Goal: Task Accomplishment & Management: Use online tool/utility

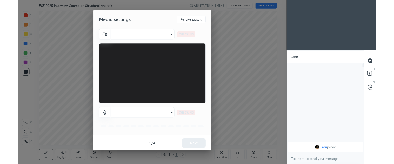
scroll to position [109, 83]
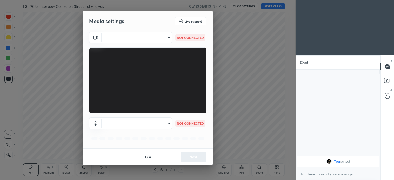
type input "4bfdfda2403b6d68f176426dd88df415565bc736d2c8515bfccc9dd946900e58"
type input "default"
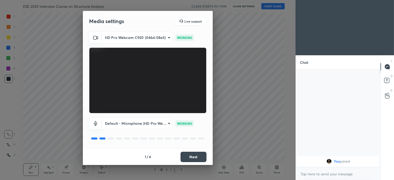
click at [193, 156] on button "Next" at bounding box center [193, 157] width 26 height 10
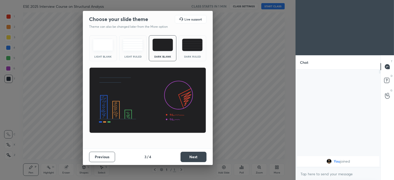
click at [197, 155] on button "Next" at bounding box center [193, 157] width 26 height 10
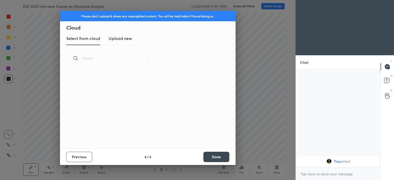
click at [222, 156] on button "Done" at bounding box center [216, 157] width 26 height 10
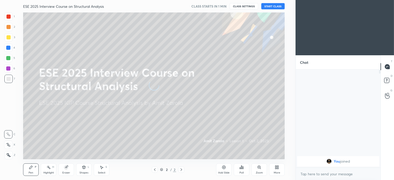
click at [8, 141] on div at bounding box center [8, 145] width 8 height 8
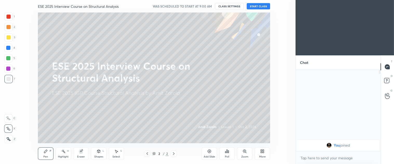
scroll to position [2, 1]
click at [258, 5] on button "START CLASS" at bounding box center [257, 6] width 23 height 6
click at [261, 154] on div "More" at bounding box center [262, 153] width 16 height 12
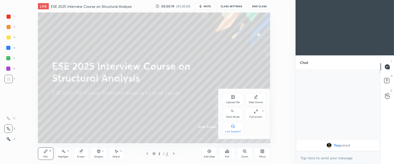
click at [232, 100] on div "Upload File" at bounding box center [232, 99] width 21 height 12
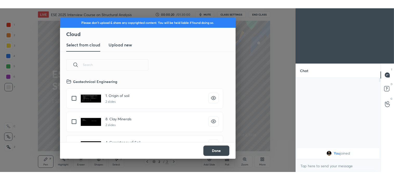
scroll to position [64, 167]
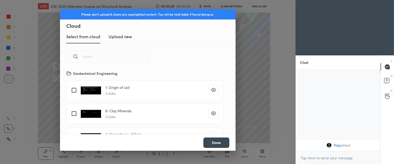
click at [124, 36] on h3 "Upload new" at bounding box center [119, 36] width 23 height 6
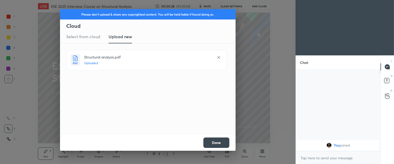
click at [217, 143] on button "Done" at bounding box center [216, 142] width 26 height 10
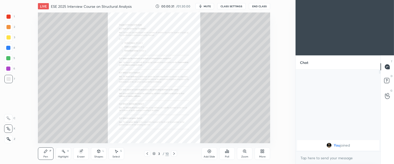
click at [206, 6] on span "mute" at bounding box center [206, 6] width 7 height 4
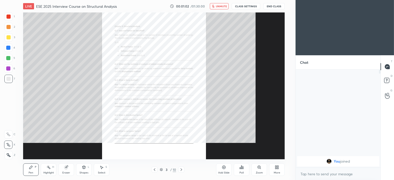
scroll to position [109, 83]
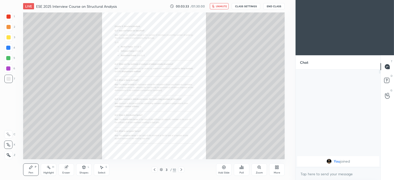
click at [222, 8] on span "unmute" at bounding box center [221, 6] width 11 height 4
click at [155, 168] on icon at bounding box center [154, 170] width 4 height 4
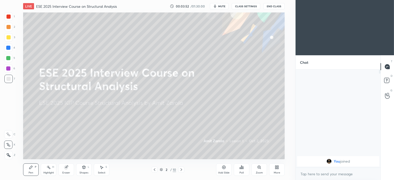
click at [224, 170] on div "Add Slide" at bounding box center [224, 169] width 16 height 12
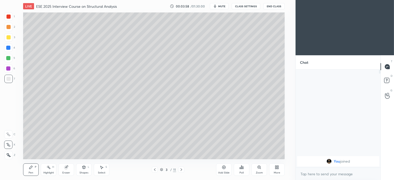
click at [9, 38] on div at bounding box center [8, 37] width 4 height 4
click at [81, 169] on div "Shapes L" at bounding box center [84, 169] width 16 height 12
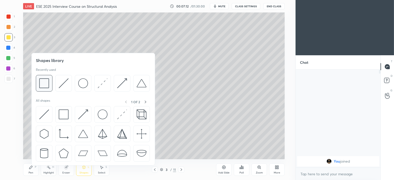
click at [48, 84] on img at bounding box center [44, 83] width 10 height 10
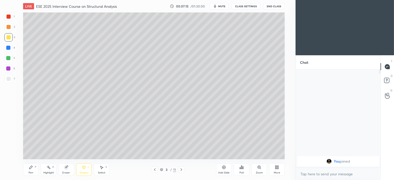
click at [31, 169] on icon at bounding box center [31, 167] width 4 height 4
click at [11, 60] on div at bounding box center [8, 58] width 8 height 8
click at [100, 172] on div "Select" at bounding box center [102, 172] width 8 height 3
click at [104, 169] on div "Select S" at bounding box center [102, 169] width 16 height 12
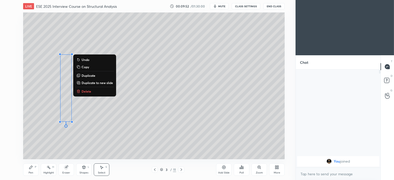
click at [87, 90] on p "Delete" at bounding box center [86, 91] width 10 height 4
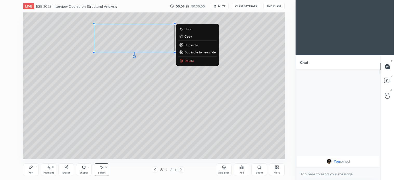
click at [191, 61] on p "Delete" at bounding box center [189, 61] width 10 height 4
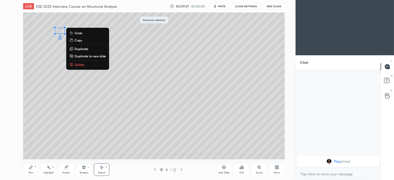
click at [75, 65] on p "Delete" at bounding box center [79, 65] width 10 height 4
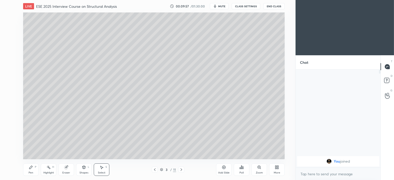
click at [30, 169] on icon at bounding box center [31, 167] width 4 height 4
click at [11, 27] on div at bounding box center [8, 27] width 8 height 8
click at [9, 58] on div at bounding box center [8, 58] width 4 height 4
click at [102, 167] on icon at bounding box center [101, 167] width 3 height 3
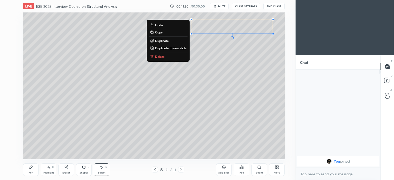
click at [163, 57] on p "Delete" at bounding box center [160, 56] width 10 height 4
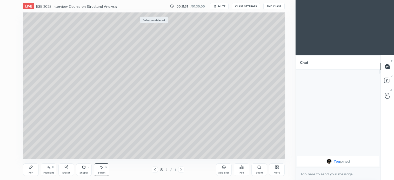
click at [32, 169] on icon at bounding box center [31, 167] width 4 height 4
click at [8, 39] on div at bounding box center [8, 37] width 4 height 4
click at [9, 58] on div at bounding box center [8, 58] width 4 height 4
click at [11, 38] on div at bounding box center [8, 37] width 8 height 8
click at [11, 59] on div at bounding box center [8, 58] width 8 height 8
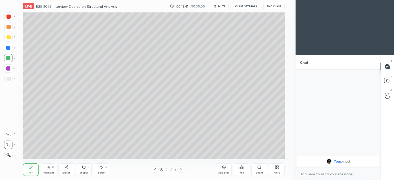
click at [99, 170] on div "Select S" at bounding box center [102, 169] width 16 height 12
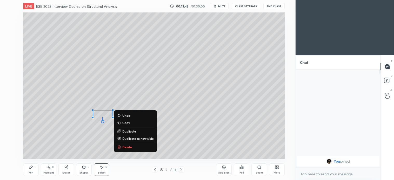
click at [123, 146] on p "Delete" at bounding box center [127, 147] width 10 height 4
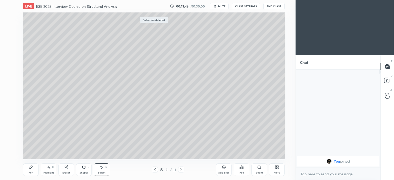
click at [32, 171] on div "Pen" at bounding box center [31, 172] width 5 height 3
click at [5, 37] on div at bounding box center [8, 37] width 8 height 8
click at [5, 55] on div at bounding box center [8, 58] width 8 height 8
click at [10, 38] on div at bounding box center [8, 37] width 8 height 8
click at [8, 60] on div at bounding box center [8, 58] width 8 height 8
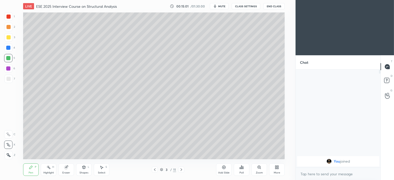
click at [8, 52] on div "4" at bounding box center [9, 49] width 11 height 10
click at [9, 27] on div at bounding box center [8, 27] width 4 height 4
click at [10, 59] on div at bounding box center [8, 58] width 4 height 4
click at [12, 46] on div at bounding box center [8, 48] width 8 height 8
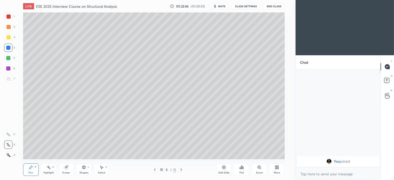
click at [11, 28] on div at bounding box center [8, 27] width 8 height 8
click at [101, 172] on div "Select" at bounding box center [102, 172] width 8 height 3
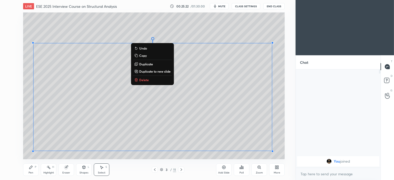
click at [46, 34] on div "0 ° Undo Copy Duplicate Duplicate to new slide Delete" at bounding box center [153, 85] width 261 height 147
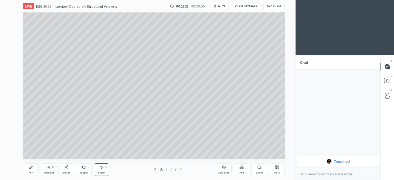
click at [36, 169] on div "Pen P" at bounding box center [31, 169] width 16 height 12
click at [100, 170] on div "Select S" at bounding box center [102, 169] width 16 height 12
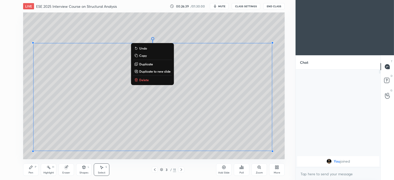
click at [143, 78] on p "Delete" at bounding box center [144, 80] width 10 height 4
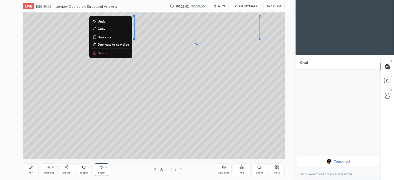
click at [100, 51] on p "Delete" at bounding box center [103, 53] width 10 height 4
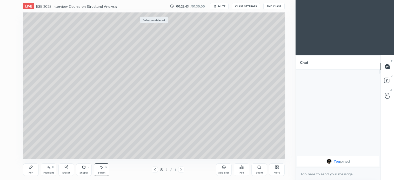
click at [34, 169] on div "Pen P" at bounding box center [31, 169] width 16 height 12
click at [103, 170] on div "Select S" at bounding box center [102, 169] width 16 height 12
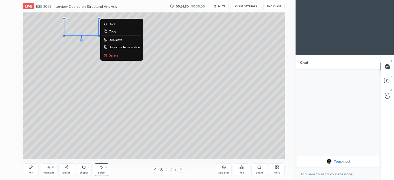
click at [116, 58] on p "Delete" at bounding box center [113, 55] width 10 height 4
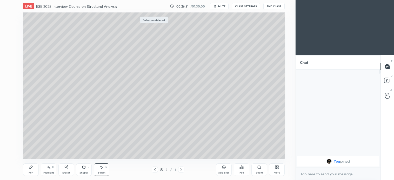
click at [32, 166] on icon at bounding box center [30, 167] width 3 height 3
click at [9, 37] on div at bounding box center [8, 37] width 4 height 4
click at [11, 38] on div at bounding box center [8, 37] width 8 height 8
click at [105, 167] on div "Select S" at bounding box center [102, 169] width 16 height 12
click at [146, 34] on div "0 ° Undo Copy Duplicate Duplicate to new slide Delete" at bounding box center [153, 85] width 261 height 147
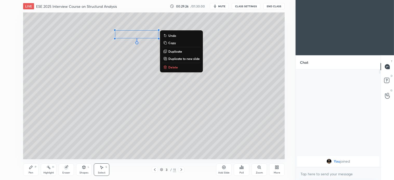
click at [33, 170] on div "Pen P" at bounding box center [31, 169] width 16 height 12
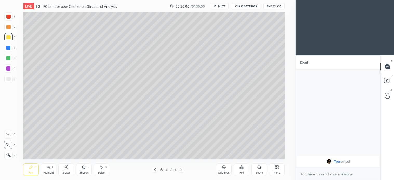
click at [9, 60] on div at bounding box center [8, 58] width 8 height 8
click at [7, 142] on div at bounding box center [8, 145] width 8 height 8
click at [102, 168] on icon at bounding box center [101, 167] width 3 height 3
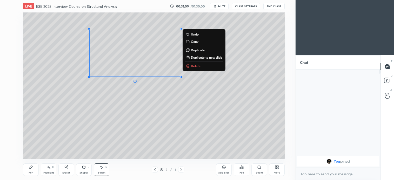
click at [196, 65] on p "Delete" at bounding box center [196, 66] width 10 height 4
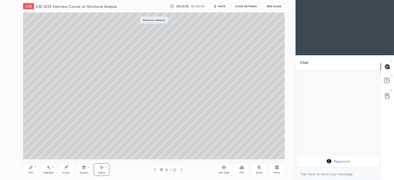
click at [29, 165] on icon at bounding box center [31, 167] width 4 height 4
click at [13, 38] on div "3" at bounding box center [9, 37] width 11 height 8
click at [9, 40] on div at bounding box center [8, 37] width 8 height 8
click at [9, 30] on div at bounding box center [8, 27] width 8 height 8
click at [104, 169] on div "Select S" at bounding box center [102, 169] width 16 height 12
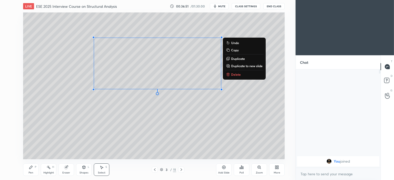
click at [235, 75] on p "Delete" at bounding box center [236, 74] width 10 height 4
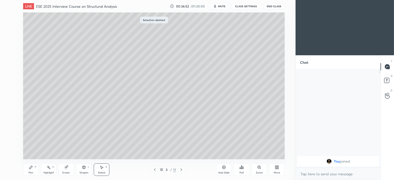
click at [30, 168] on icon at bounding box center [30, 167] width 3 height 3
click at [103, 165] on icon at bounding box center [101, 167] width 4 height 4
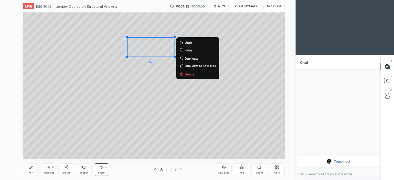
click at [188, 73] on p "Delete" at bounding box center [189, 74] width 10 height 4
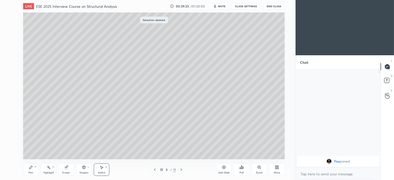
click at [30, 169] on icon at bounding box center [31, 167] width 4 height 4
click at [6, 37] on div at bounding box center [8, 37] width 4 height 4
click at [6, 60] on div at bounding box center [8, 58] width 8 height 8
click at [99, 168] on icon at bounding box center [101, 167] width 4 height 4
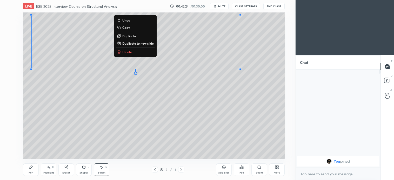
click at [106, 86] on div "0 ° Undo Copy Duplicate Duplicate to new slide Delete" at bounding box center [153, 85] width 261 height 147
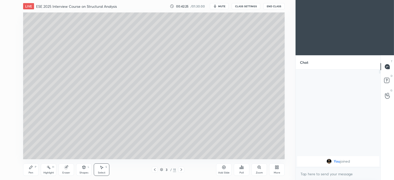
click at [30, 168] on icon at bounding box center [30, 167] width 3 height 3
click at [9, 37] on div at bounding box center [8, 37] width 4 height 4
click at [254, 90] on div "Idle time detected You have been inactive for more than a minute while taking t…" at bounding box center [147, 90] width 295 height 180
click at [104, 169] on div "Select S" at bounding box center [102, 169] width 16 height 12
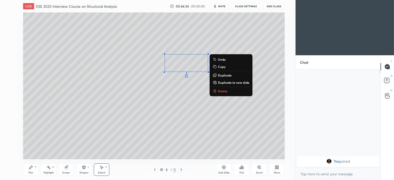
click at [228, 90] on button "Delete" at bounding box center [230, 91] width 39 height 6
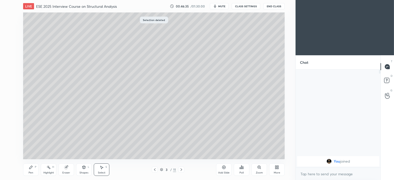
click at [37, 167] on div "Pen P" at bounding box center [31, 169] width 16 height 12
click at [102, 169] on icon at bounding box center [101, 167] width 4 height 4
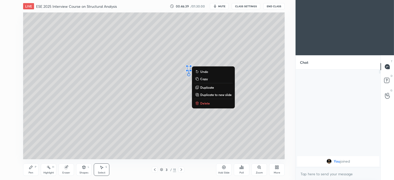
click at [203, 103] on p "Delete" at bounding box center [205, 103] width 10 height 4
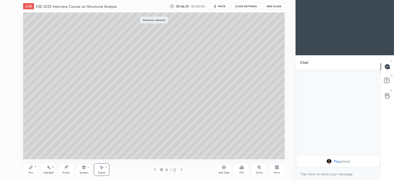
click at [35, 169] on div "Pen P" at bounding box center [31, 169] width 16 height 12
click at [104, 169] on div "Select S" at bounding box center [102, 169] width 16 height 12
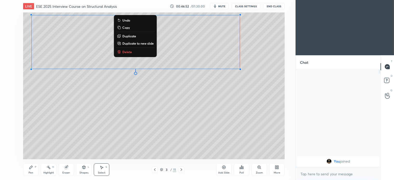
click at [126, 51] on p "Delete" at bounding box center [127, 52] width 10 height 4
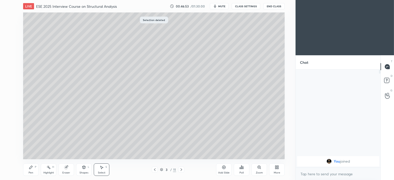
click at [27, 170] on div "Pen P" at bounding box center [31, 169] width 16 height 12
click at [32, 167] on icon at bounding box center [30, 167] width 3 height 3
click at [107, 167] on div "Select S" at bounding box center [102, 169] width 16 height 12
click at [104, 170] on div "Select S" at bounding box center [102, 169] width 16 height 12
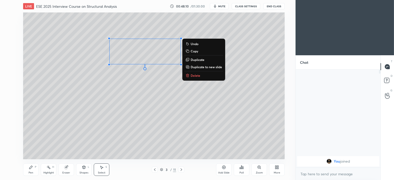
click at [193, 75] on p "Delete" at bounding box center [195, 75] width 10 height 4
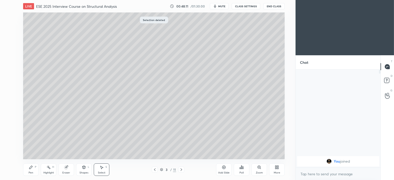
click at [31, 169] on icon at bounding box center [31, 167] width 4 height 4
click at [34, 166] on div "Pen P" at bounding box center [31, 169] width 16 height 12
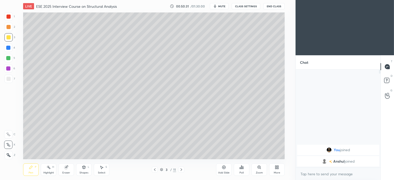
click at [92, 66] on div at bounding box center [147, 90] width 295 height 180
click at [9, 48] on div at bounding box center [8, 48] width 4 height 4
click at [10, 37] on div at bounding box center [8, 37] width 4 height 4
click at [272, 5] on button "End Class" at bounding box center [273, 6] width 21 height 6
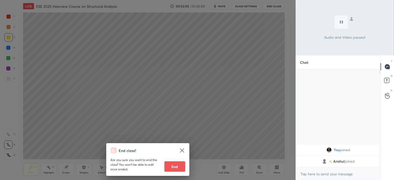
click at [59, 63] on div "End class? Are you sure you want to end the class? You won’t be able to edit on…" at bounding box center [147, 90] width 295 height 180
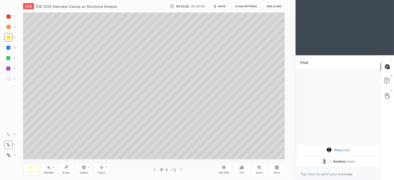
click at [181, 170] on icon at bounding box center [181, 170] width 4 height 4
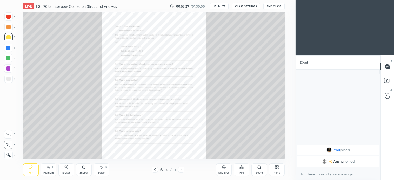
click at [259, 171] on div "Zoom" at bounding box center [259, 172] width 7 height 3
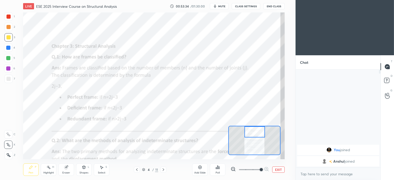
click at [9, 15] on div at bounding box center [8, 17] width 4 height 4
click at [221, 6] on span "mute" at bounding box center [221, 6] width 7 height 4
click at [221, 11] on div "LIVE ESE 2025 Interview Course on Structural Analysis 00:54:04 / 01:30:00 unmut…" at bounding box center [153, 6] width 261 height 12
click at [224, 5] on span "unmute" at bounding box center [221, 6] width 11 height 4
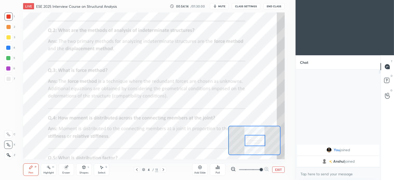
click at [31, 167] on icon at bounding box center [30, 167] width 3 height 3
click at [102, 169] on icon at bounding box center [101, 167] width 4 height 4
click at [31, 167] on icon at bounding box center [30, 167] width 3 height 3
click at [102, 170] on div "Select S" at bounding box center [102, 169] width 16 height 12
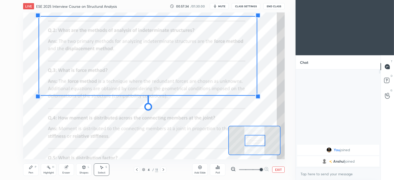
click at [191, 117] on div "0 ° Undo Copy Duplicate Duplicate to new slide Delete" at bounding box center [146, 84] width 653 height 367
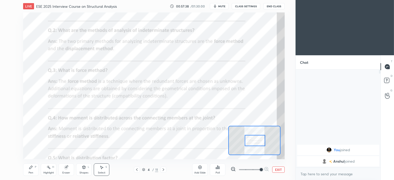
click at [64, 168] on icon at bounding box center [66, 167] width 4 height 4
click at [11, 119] on div at bounding box center [8, 117] width 8 height 8
click at [35, 170] on div "Pen P" at bounding box center [31, 169] width 16 height 12
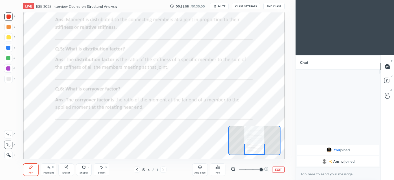
click at [34, 172] on div "Pen P" at bounding box center [31, 169] width 16 height 12
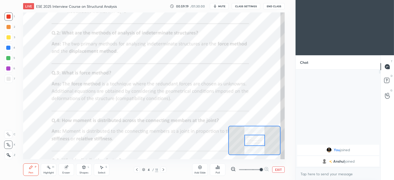
click at [37, 168] on div "Pen P" at bounding box center [31, 169] width 16 height 12
click at [101, 172] on div "Select" at bounding box center [102, 172] width 8 height 3
click at [102, 169] on icon at bounding box center [101, 167] width 4 height 4
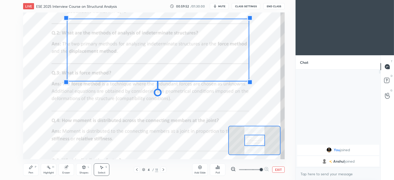
click at [142, 120] on div "0 ° Undo Copy Duplicate Duplicate to new slide Delete" at bounding box center [150, 87] width 653 height 367
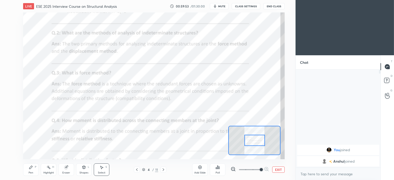
click at [70, 169] on div "Eraser" at bounding box center [66, 169] width 16 height 12
click at [34, 172] on div "Pen P" at bounding box center [31, 169] width 16 height 12
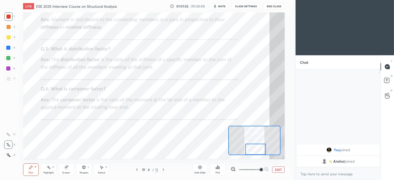
click at [37, 170] on div "Pen P" at bounding box center [31, 169] width 16 height 12
click at [103, 172] on div "Select" at bounding box center [102, 172] width 8 height 3
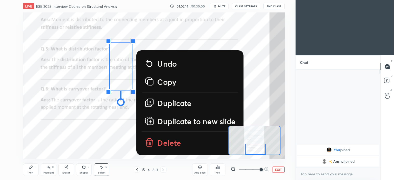
click at [221, 6] on span "mute" at bounding box center [221, 6] width 7 height 4
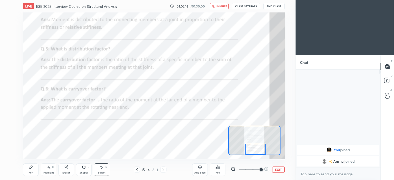
click at [107, 166] on div "Select S" at bounding box center [102, 169] width 16 height 12
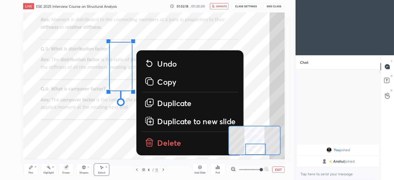
click at [160, 145] on p "Delete" at bounding box center [169, 142] width 24 height 10
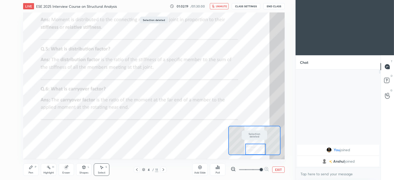
click at [33, 168] on icon at bounding box center [31, 167] width 4 height 4
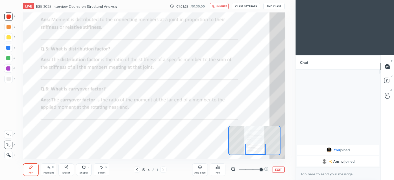
click at [104, 170] on div "Select S" at bounding box center [102, 169] width 16 height 12
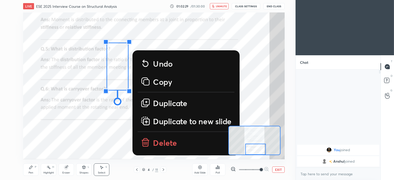
click at [149, 144] on icon at bounding box center [145, 142] width 10 height 10
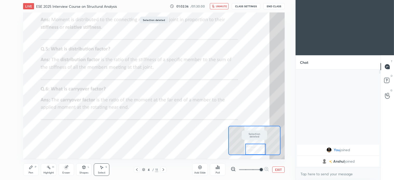
click at [33, 169] on icon at bounding box center [31, 167] width 4 height 4
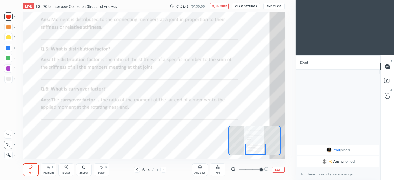
click at [164, 170] on icon at bounding box center [163, 170] width 4 height 4
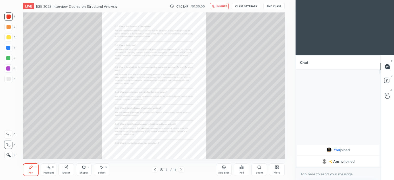
click at [154, 170] on icon at bounding box center [155, 170] width 4 height 4
click at [257, 170] on div "Zoom" at bounding box center [259, 169] width 16 height 12
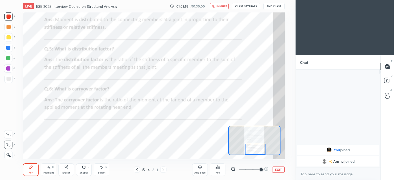
click at [34, 164] on div "Pen P" at bounding box center [31, 169] width 16 height 12
click at [219, 6] on span "unmute" at bounding box center [221, 6] width 11 height 4
click at [223, 4] on span "mute" at bounding box center [221, 6] width 7 height 4
click at [275, 6] on button "End Class" at bounding box center [273, 6] width 21 height 6
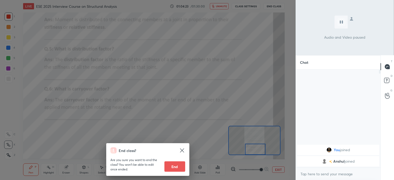
click at [206, 81] on div "End class? Are you sure you want to end the class? You won’t be able to edit on…" at bounding box center [147, 90] width 295 height 180
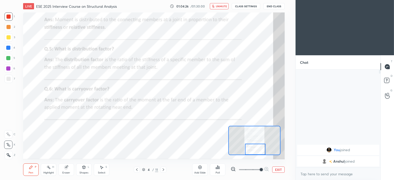
click at [220, 4] on span "unmute" at bounding box center [221, 6] width 11 height 4
click at [102, 168] on icon at bounding box center [101, 167] width 3 height 3
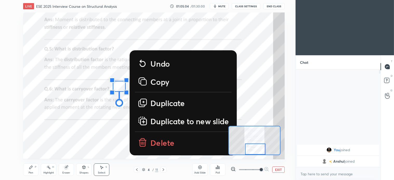
click at [145, 142] on icon at bounding box center [142, 143] width 6 height 6
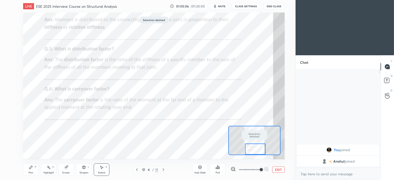
click at [34, 168] on div "Pen P" at bounding box center [31, 169] width 16 height 12
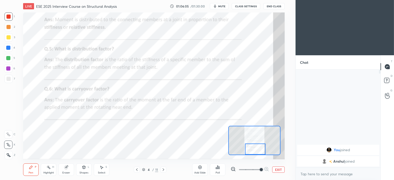
click at [105, 170] on div "Select S" at bounding box center [102, 169] width 16 height 12
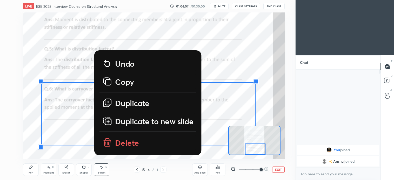
click at [123, 141] on p "Delete" at bounding box center [127, 142] width 24 height 10
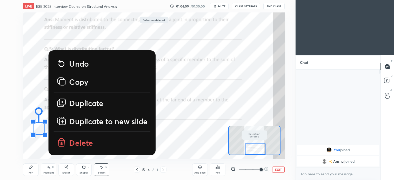
click at [70, 140] on p "Delete" at bounding box center [81, 142] width 24 height 10
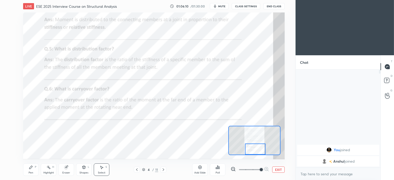
click at [31, 170] on div "Pen P" at bounding box center [31, 169] width 16 height 12
click at [104, 166] on div "Select S" at bounding box center [102, 169] width 16 height 12
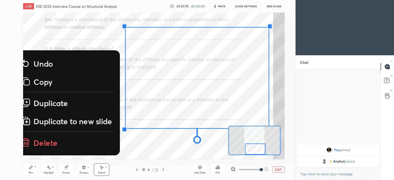
click at [43, 141] on p "Delete" at bounding box center [45, 142] width 24 height 10
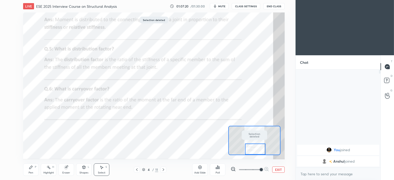
click at [32, 166] on icon at bounding box center [30, 167] width 3 height 3
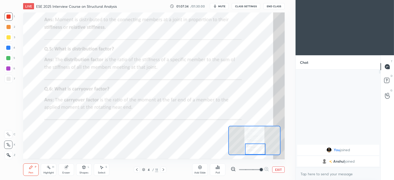
click at [105, 168] on div "S" at bounding box center [106, 167] width 2 height 3
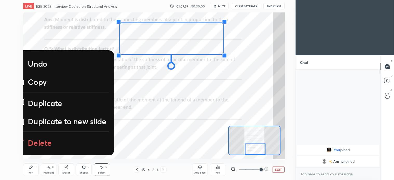
click at [42, 140] on p "Delete" at bounding box center [40, 142] width 24 height 10
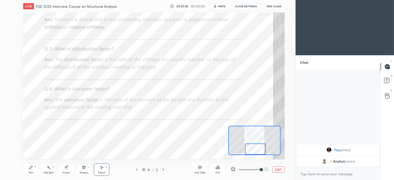
click at [31, 173] on div "Pen" at bounding box center [31, 172] width 5 height 3
click at [104, 170] on div "Select S" at bounding box center [102, 169] width 16 height 12
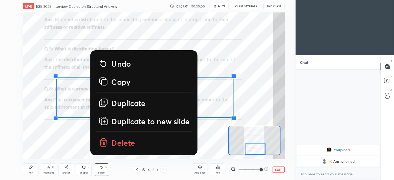
click at [114, 141] on p "Delete" at bounding box center [123, 142] width 24 height 10
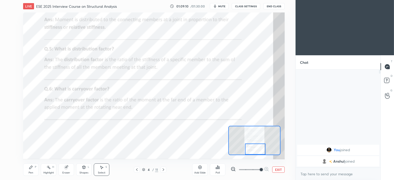
click at [163, 170] on icon at bounding box center [163, 169] width 2 height 3
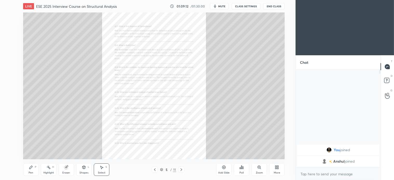
click at [258, 171] on div "Zoom" at bounding box center [259, 172] width 7 height 3
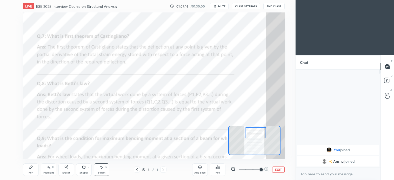
click at [31, 170] on div "Pen P" at bounding box center [31, 169] width 16 height 12
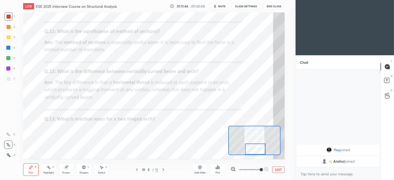
click at [221, 6] on span "mute" at bounding box center [221, 6] width 7 height 4
click at [68, 169] on icon at bounding box center [66, 167] width 4 height 4
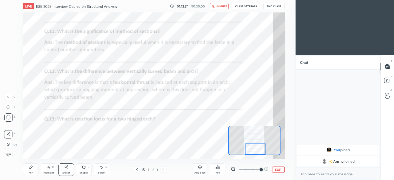
click at [162, 169] on icon at bounding box center [163, 169] width 2 height 3
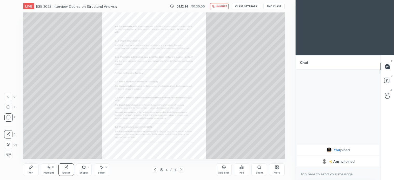
click at [260, 169] on icon at bounding box center [259, 167] width 4 height 4
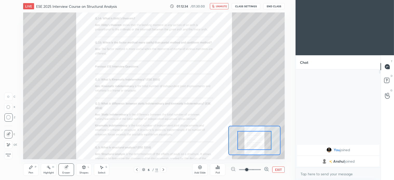
click at [248, 170] on span at bounding box center [246, 169] width 3 height 3
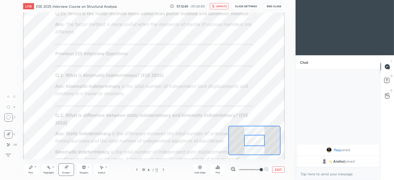
click at [31, 167] on icon at bounding box center [30, 167] width 3 height 3
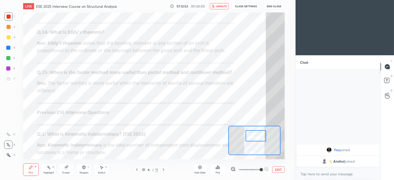
click at [31, 172] on div "Pen" at bounding box center [31, 172] width 5 height 3
click at [222, 8] on button "unmute" at bounding box center [219, 6] width 19 height 6
click at [102, 169] on icon at bounding box center [101, 167] width 4 height 4
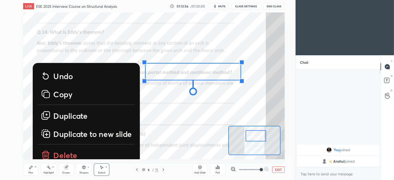
click at [68, 154] on p "Delete" at bounding box center [65, 155] width 24 height 10
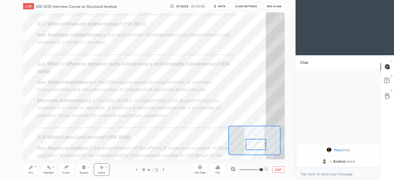
click at [32, 169] on icon at bounding box center [31, 167] width 4 height 4
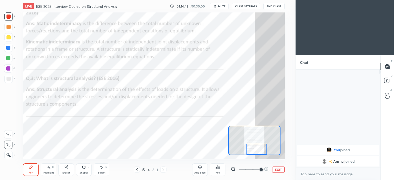
click at [98, 170] on div "Select S" at bounding box center [102, 169] width 16 height 12
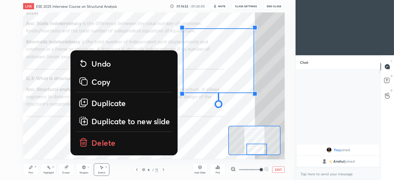
click at [97, 141] on p "Delete" at bounding box center [103, 142] width 24 height 10
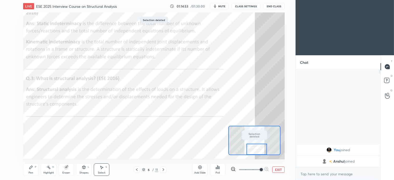
click at [32, 170] on div "Pen P" at bounding box center [31, 169] width 16 height 12
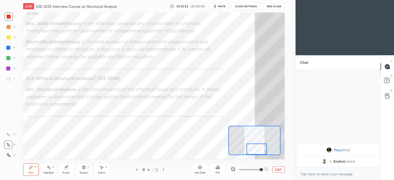
click at [104, 173] on div "Select" at bounding box center [102, 172] width 8 height 3
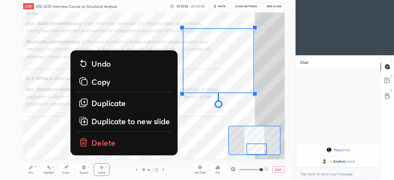
click at [101, 141] on p "Delete" at bounding box center [103, 142] width 24 height 10
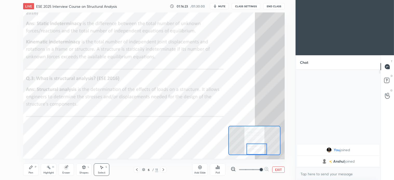
click at [164, 170] on icon at bounding box center [163, 170] width 4 height 4
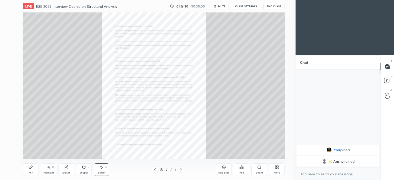
click at [258, 170] on div "Zoom" at bounding box center [259, 169] width 16 height 12
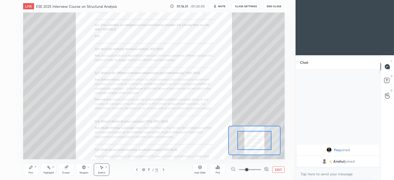
click at [266, 169] on icon at bounding box center [265, 169] width 1 height 0
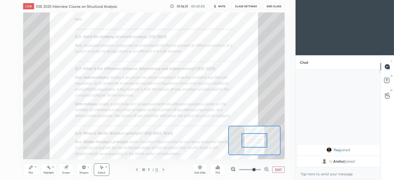
click at [266, 171] on icon at bounding box center [266, 169] width 5 height 5
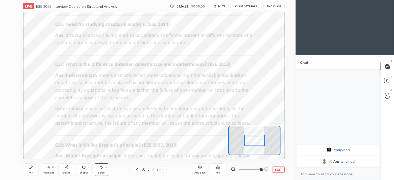
click at [266, 171] on div at bounding box center [249, 170] width 38 height 6
click at [29, 170] on div "Pen P" at bounding box center [31, 169] width 16 height 12
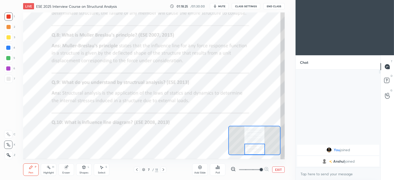
click at [82, 168] on icon at bounding box center [84, 167] width 4 height 4
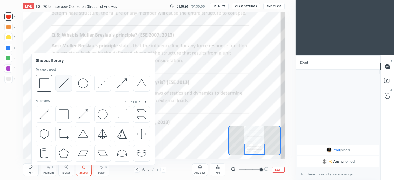
click at [65, 83] on img at bounding box center [64, 83] width 10 height 10
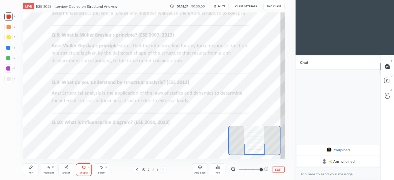
click at [8, 49] on div at bounding box center [8, 48] width 4 height 4
click at [33, 168] on div "Pen P" at bounding box center [31, 169] width 16 height 12
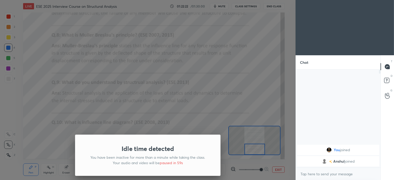
click at [217, 45] on div at bounding box center [147, 90] width 295 height 180
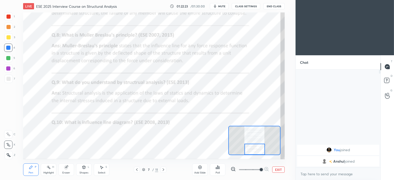
click at [103, 168] on icon at bounding box center [101, 167] width 4 height 4
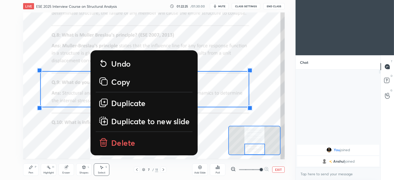
click at [119, 140] on p "Delete" at bounding box center [123, 142] width 24 height 10
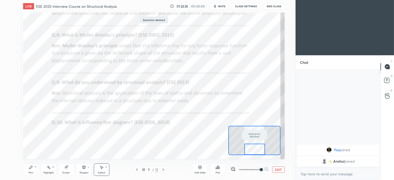
click at [36, 166] on div "P" at bounding box center [36, 167] width 2 height 3
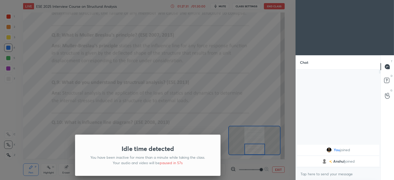
click at [261, 110] on div "Idle time detected You have been inactive for more than a minute while taking t…" at bounding box center [147, 90] width 295 height 180
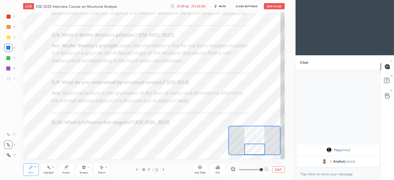
click at [164, 170] on icon at bounding box center [163, 170] width 4 height 4
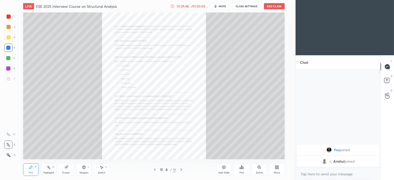
click at [261, 169] on div "Zoom" at bounding box center [259, 169] width 16 height 12
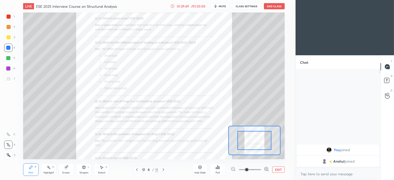
click at [261, 170] on div at bounding box center [249, 170] width 38 height 6
click at [265, 170] on icon at bounding box center [265, 168] width 3 height 3
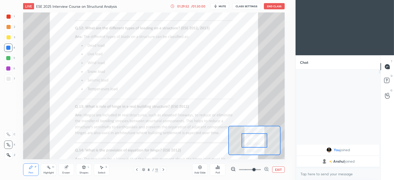
click at [164, 170] on icon at bounding box center [163, 170] width 4 height 4
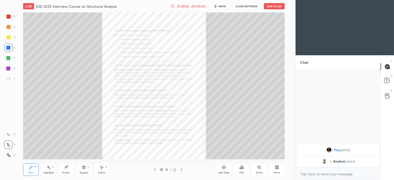
click at [164, 172] on div "9 / 11" at bounding box center [168, 169] width 16 height 5
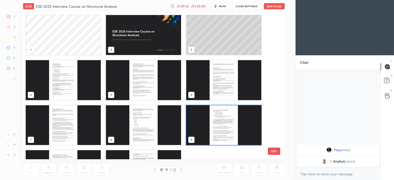
scroll to position [146, 259]
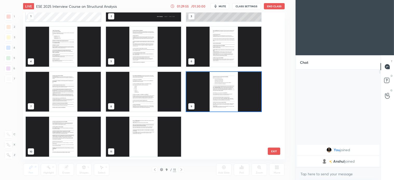
click at [152, 139] on img "grid" at bounding box center [143, 137] width 75 height 40
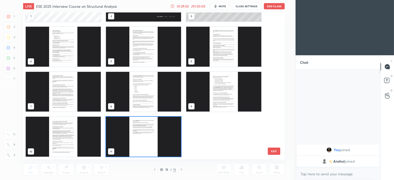
scroll to position [33, 0]
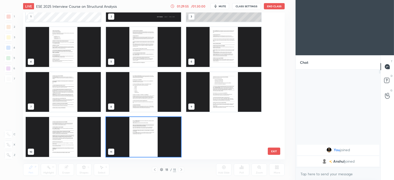
click at [154, 136] on div "1 2 3 4 5 6 7 8 9 10 11" at bounding box center [149, 85] width 252 height 147
click at [157, 139] on img "grid" at bounding box center [143, 137] width 75 height 40
click at [159, 136] on img "grid" at bounding box center [143, 137] width 75 height 40
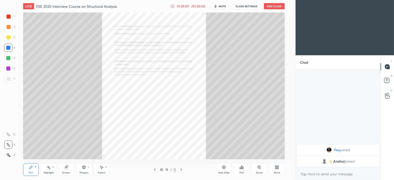
click at [258, 172] on div "Zoom" at bounding box center [259, 172] width 7 height 3
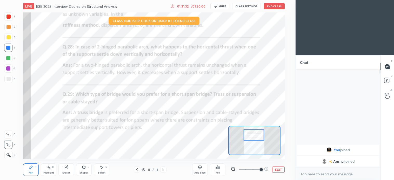
click at [278, 5] on button "End Class" at bounding box center [274, 6] width 21 height 6
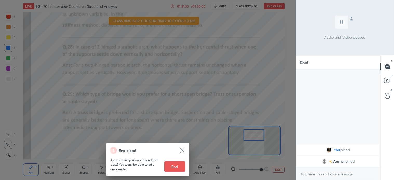
click at [279, 38] on div "End class? Are you sure you want to end the class? You won’t be able to edit on…" at bounding box center [147, 90] width 295 height 180
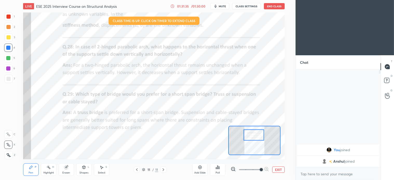
click at [274, 4] on button "End Class" at bounding box center [274, 6] width 21 height 6
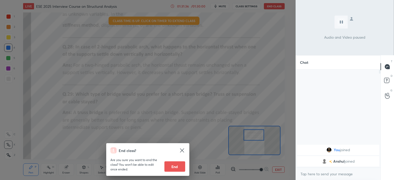
click at [175, 163] on button "End" at bounding box center [174, 166] width 21 height 10
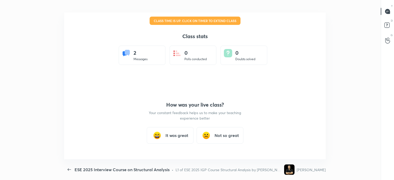
scroll to position [25796, 25553]
click at [175, 133] on h3 "It was great" at bounding box center [176, 135] width 23 height 6
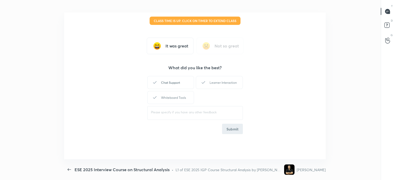
click at [178, 85] on div "Chat Support" at bounding box center [170, 82] width 47 height 13
click at [212, 84] on div "Learner Interaction" at bounding box center [219, 82] width 47 height 13
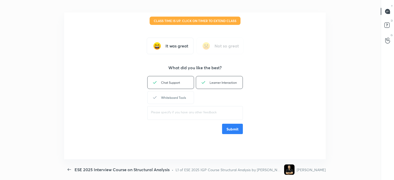
click at [181, 98] on div "Whiteboard Tools" at bounding box center [170, 97] width 47 height 13
click at [230, 131] on button "Submit" at bounding box center [232, 129] width 21 height 10
